Goal: Entertainment & Leisure: Consume media (video, audio)

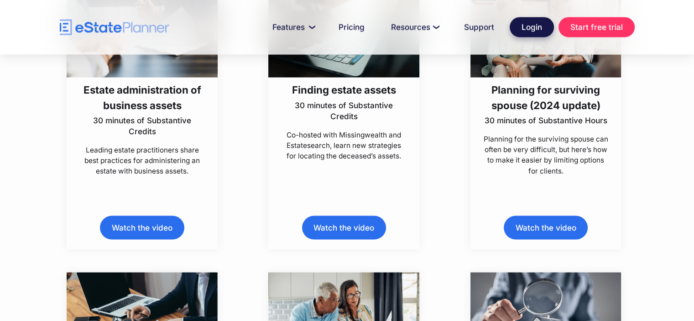
scroll to position [2855, 0]
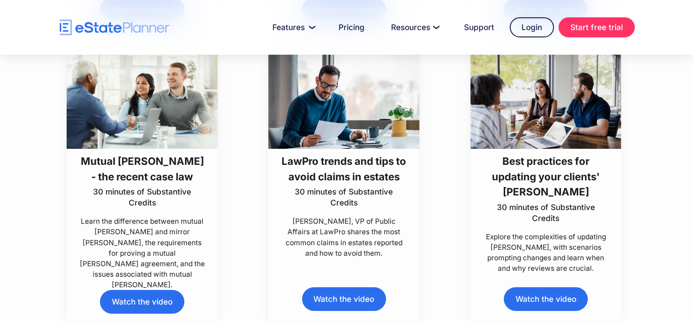
drag, startPoint x: 561, startPoint y: 296, endPoint x: 533, endPoint y: 290, distance: 28.8
click at [561, 296] on link "Watch the video" at bounding box center [546, 298] width 84 height 23
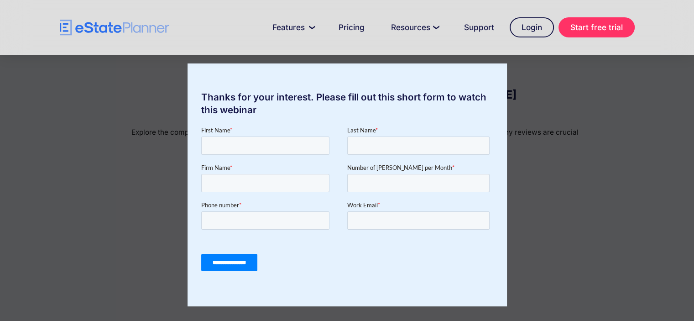
click at [613, 119] on div "Thanks for your interest. Please fill out this short form to watch this webinar" at bounding box center [347, 160] width 694 height 321
